Goal: Communication & Community: Answer question/provide support

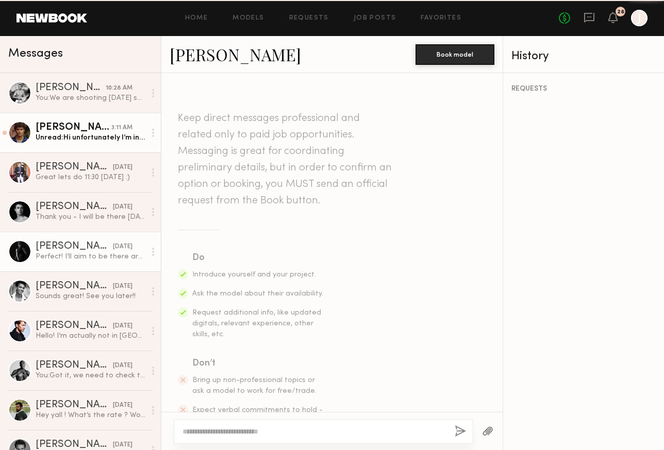
scroll to position [483, 0]
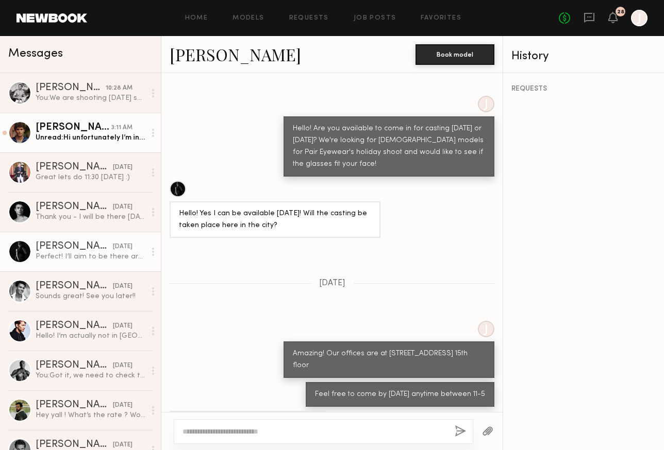
click at [74, 127] on div "[PERSON_NAME]" at bounding box center [74, 128] width 76 height 10
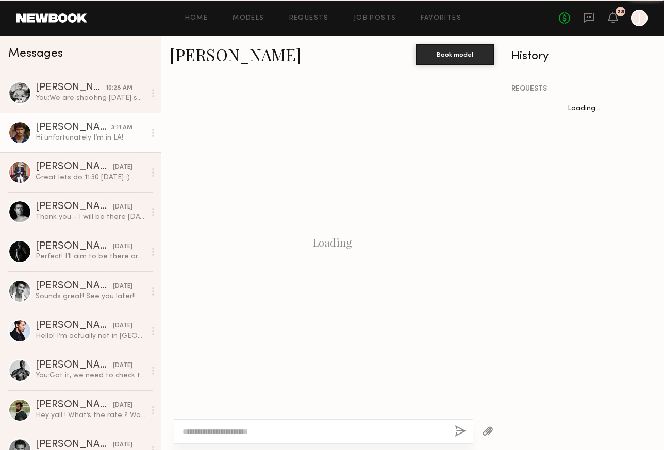
scroll to position [344, 0]
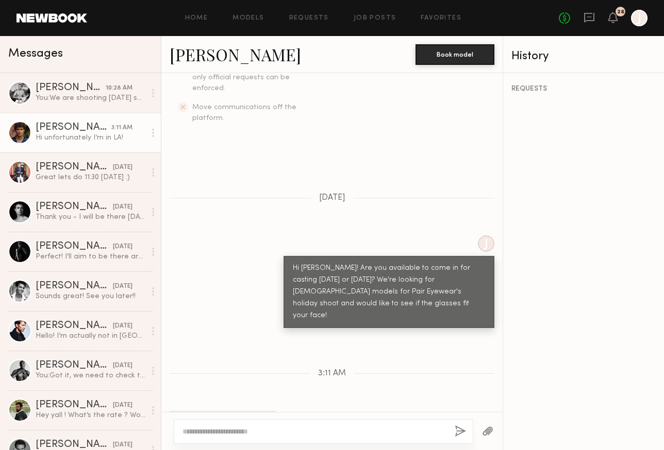
click at [212, 52] on link "[PERSON_NAME]" at bounding box center [235, 54] width 131 height 22
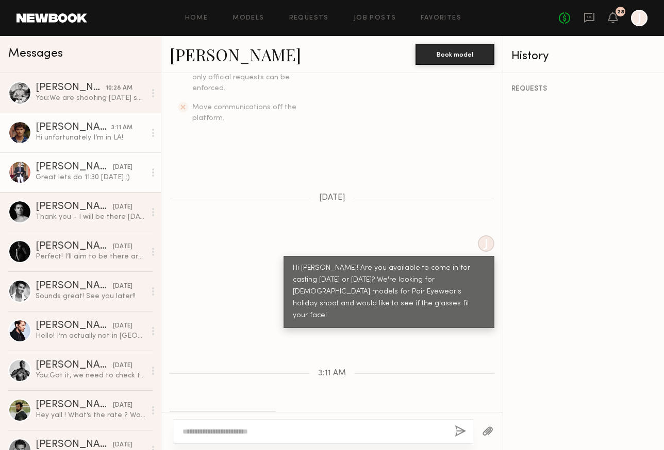
click at [80, 176] on div "Great lets do 11:30 [DATE] :)" at bounding box center [91, 178] width 110 height 10
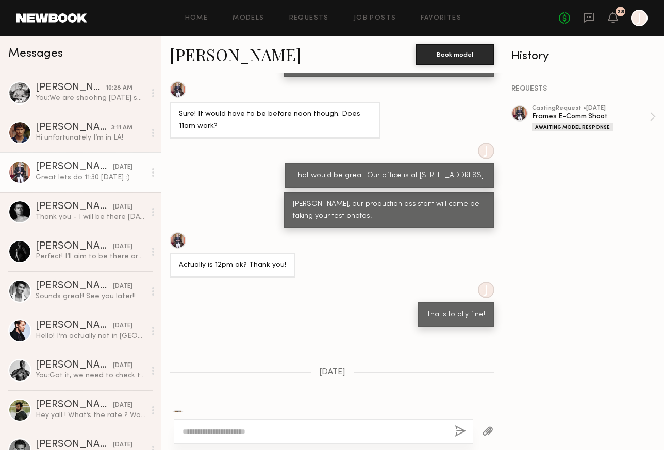
scroll to position [381, 0]
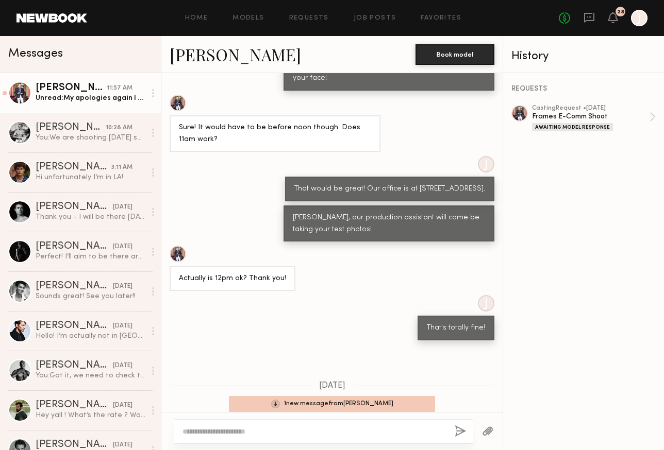
click at [60, 100] on div "Unread: My apologies again I got booked today 10-5pm last minute" at bounding box center [91, 98] width 110 height 10
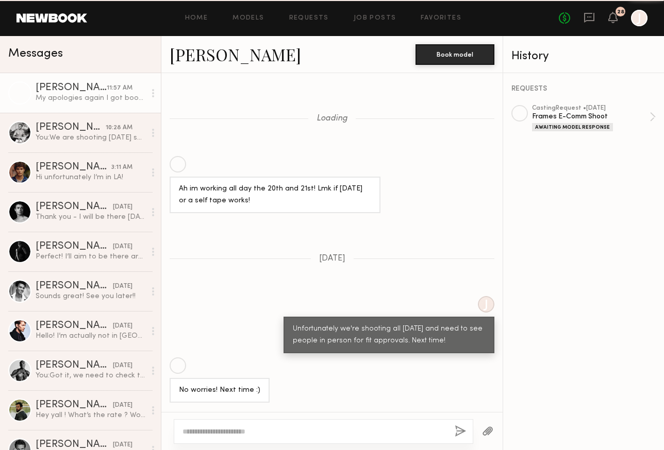
scroll to position [875, 0]
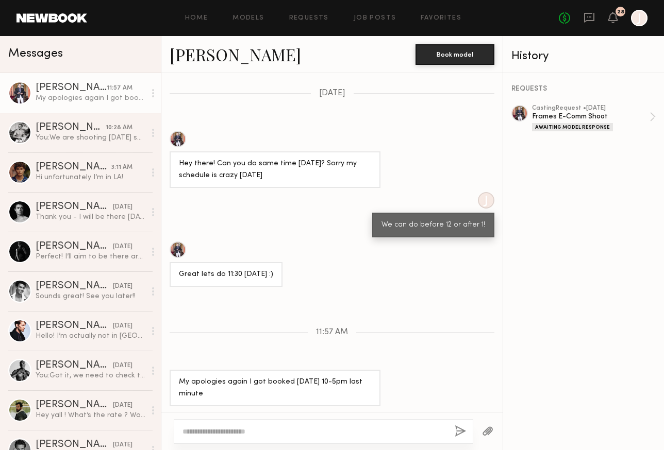
click at [311, 426] on div at bounding box center [323, 431] width 299 height 25
click at [311, 421] on div at bounding box center [323, 431] width 299 height 25
click at [300, 432] on textarea at bounding box center [314, 432] width 264 height 10
type textarea "**********"
click at [458, 434] on button "button" at bounding box center [460, 432] width 11 height 13
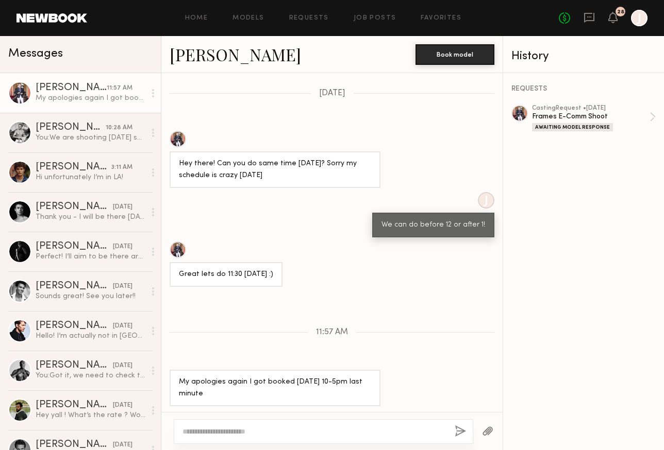
scroll to position [982, 0]
